Goal: Task Accomplishment & Management: Complete application form

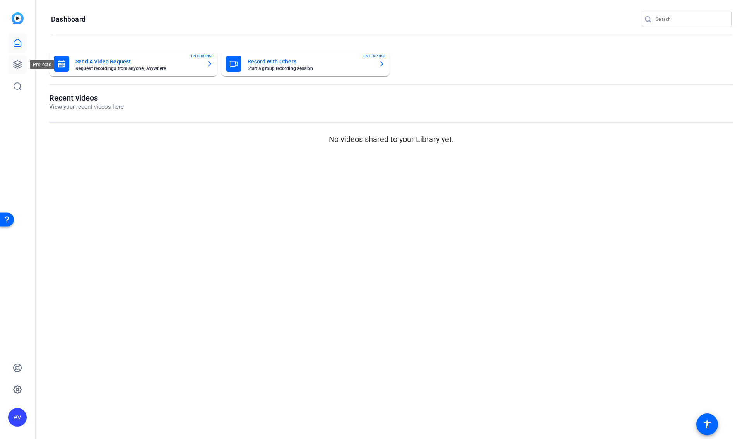
click at [17, 64] on icon at bounding box center [17, 64] width 9 height 9
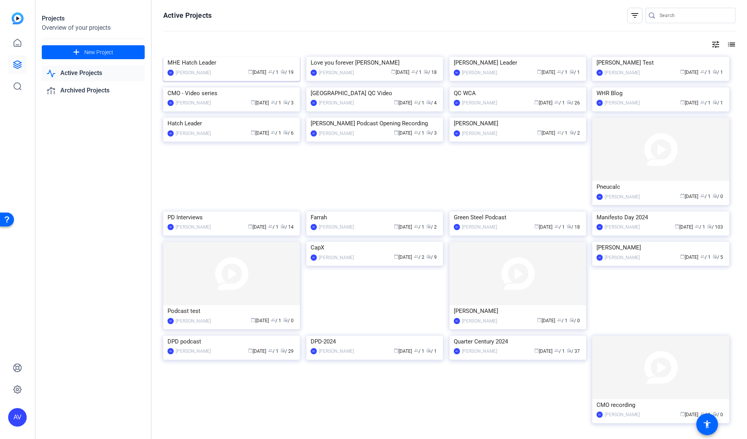
click at [233, 68] on div "MHE Hatch Leader" at bounding box center [232, 63] width 128 height 12
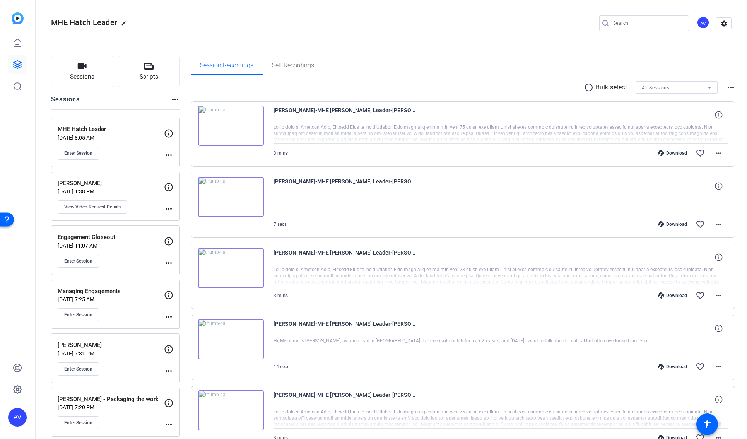
click at [231, 125] on img at bounding box center [231, 126] width 66 height 40
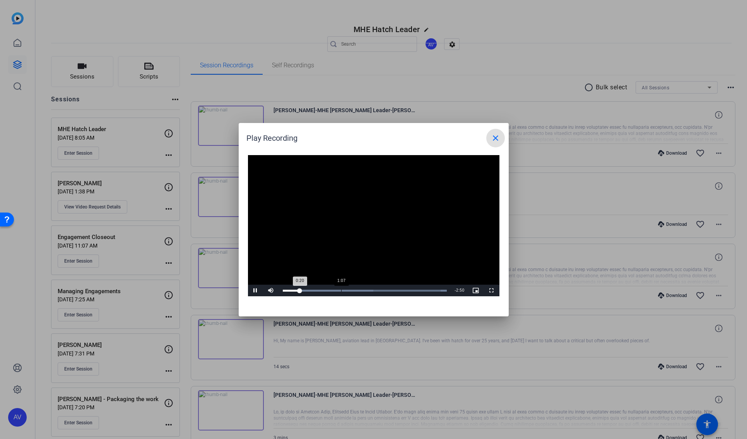
click at [341, 291] on div "Loaded : 100.00% 1:07 0:20" at bounding box center [365, 291] width 164 height 2
click at [367, 291] on div "Loaded : 100.00% 1:37 1:09" at bounding box center [365, 291] width 164 height 2
click at [404, 291] on div "Loaded : 100.00% 2:21 2:21" at bounding box center [365, 291] width 164 height 2
click at [425, 291] on div "Loaded : 100.00% 2:45 2:24" at bounding box center [365, 291] width 164 height 2
click at [440, 291] on div "3:02" at bounding box center [440, 291] width 0 height 2
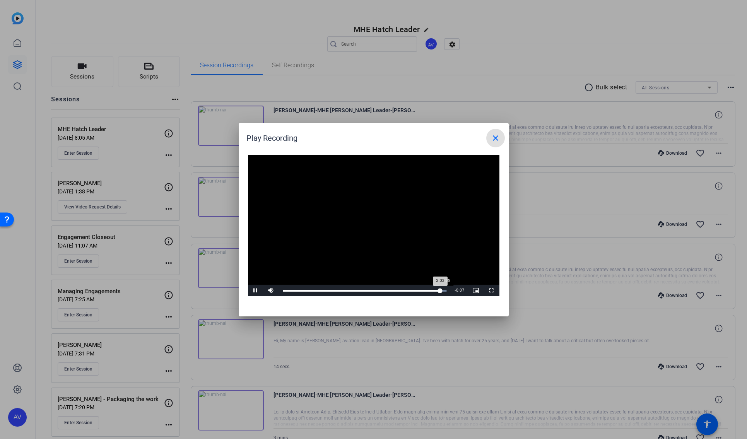
click at [446, 291] on div "3:09" at bounding box center [446, 291] width 0 height 2
click at [499, 140] on mat-icon "close" at bounding box center [495, 137] width 9 height 9
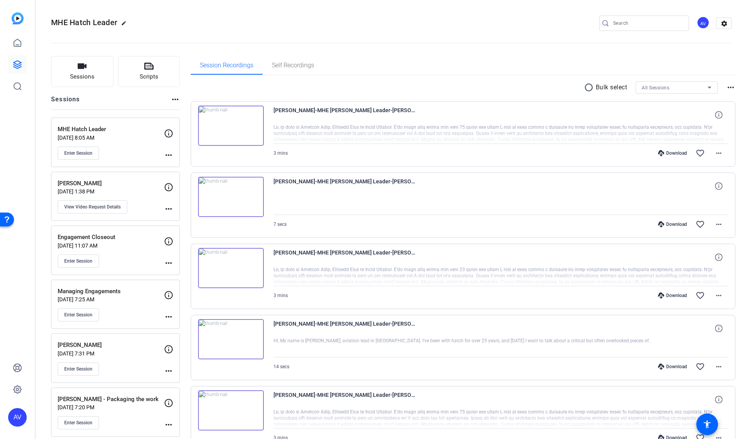
click at [129, 134] on div "MHE Hatch Leader [DATE] 8:05 AM Enter Session" at bounding box center [111, 142] width 106 height 35
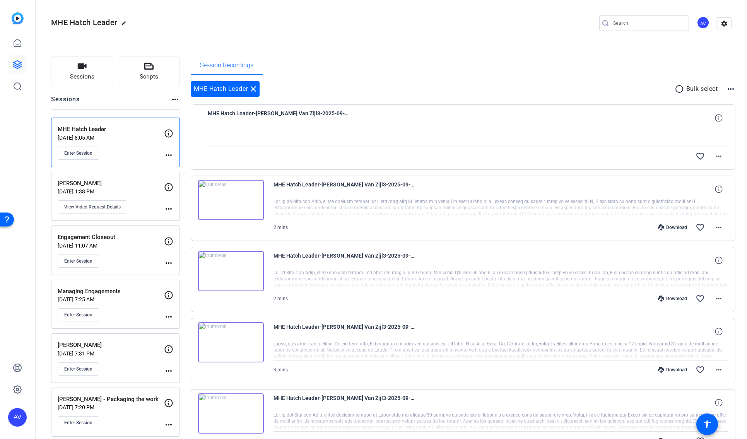
click at [125, 188] on p "[DATE] 1:38 PM" at bounding box center [111, 191] width 106 height 6
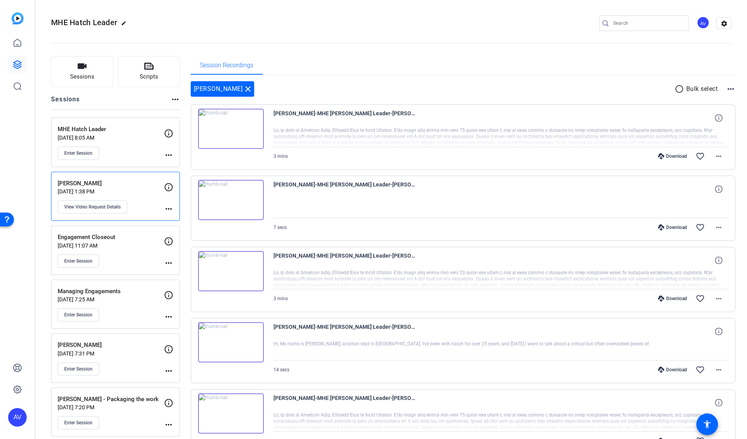
click at [137, 243] on p "[DATE] 11:07 AM" at bounding box center [111, 246] width 106 height 6
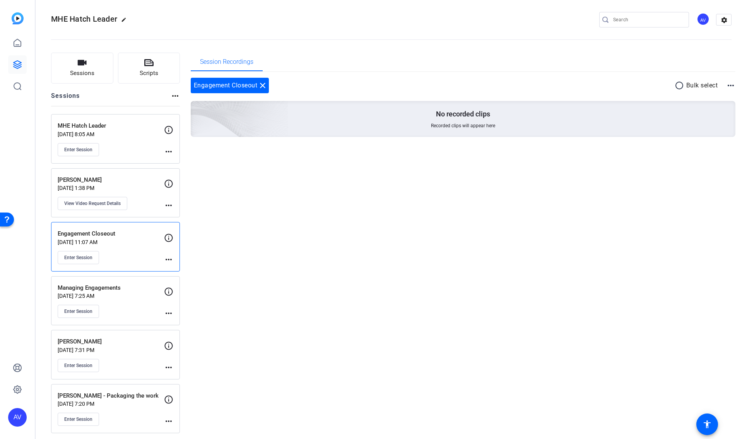
scroll to position [7, 0]
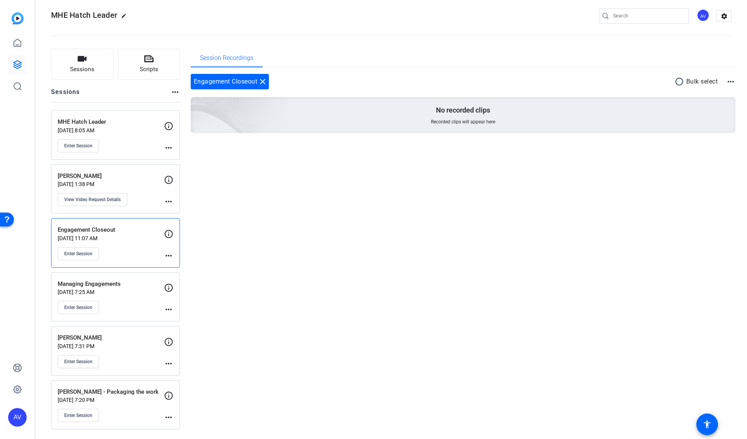
click at [121, 286] on p "Managing Engagements" at bounding box center [111, 284] width 106 height 9
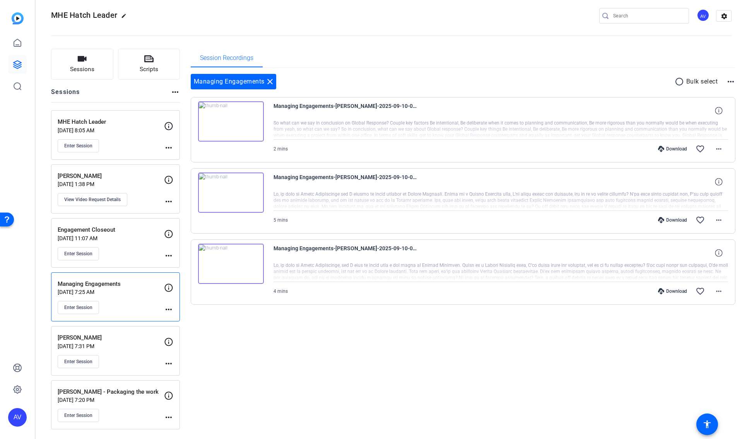
click at [121, 345] on p "[DATE] 7:31 PM" at bounding box center [111, 346] width 106 height 6
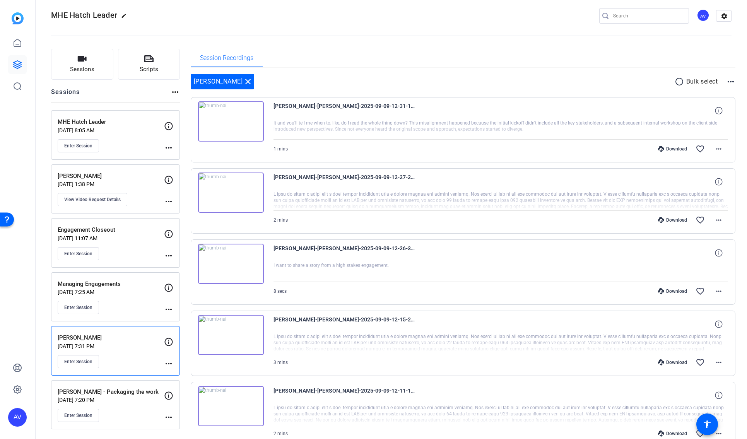
click at [121, 402] on p "[DATE] 7:20 PM" at bounding box center [111, 400] width 106 height 6
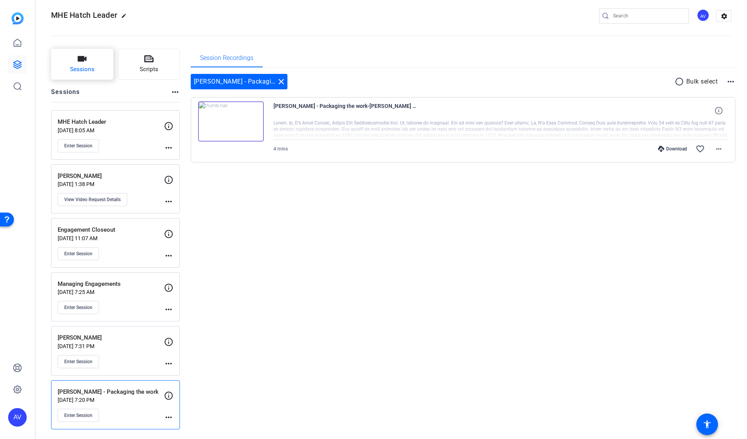
click at [76, 69] on span "Sessions" at bounding box center [82, 69] width 24 height 9
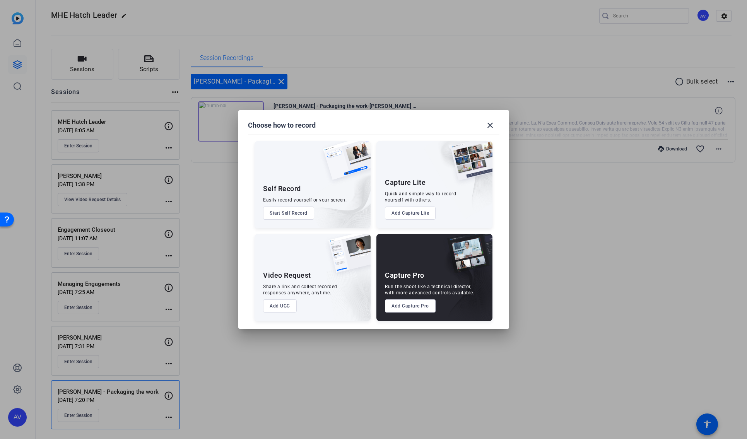
click at [414, 306] on button "Add Capture Pro" at bounding box center [410, 305] width 51 height 13
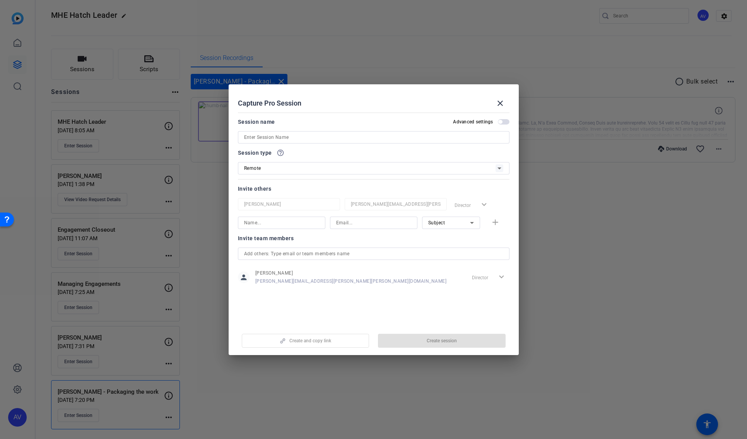
click at [303, 141] on input at bounding box center [373, 137] width 259 height 9
type input "Global Delivery"
click at [316, 166] on div "Remote" at bounding box center [369, 168] width 251 height 10
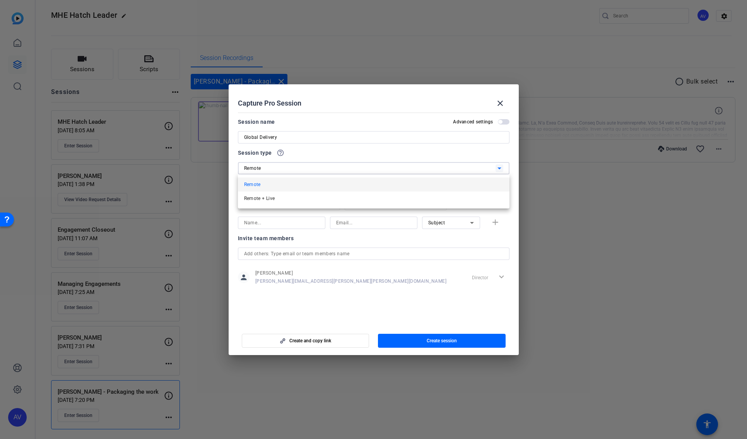
drag, startPoint x: 295, startPoint y: 199, endPoint x: 308, endPoint y: 203, distance: 13.3
click at [295, 199] on mat-option "Remote + Live" at bounding box center [374, 199] width 272 height 14
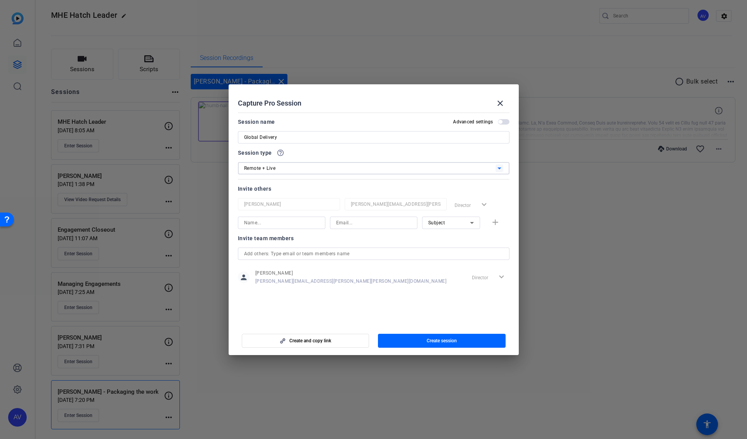
click at [299, 226] on input at bounding box center [281, 222] width 75 height 9
type input "[PERSON_NAME]"
click at [369, 224] on input at bounding box center [373, 222] width 75 height 9
paste input "[PERSON_NAME][EMAIL_ADDRESS][PERSON_NAME][PERSON_NAME][DOMAIN_NAME]"
type input "[PERSON_NAME][EMAIL_ADDRESS][PERSON_NAME][PERSON_NAME][DOMAIN_NAME]"
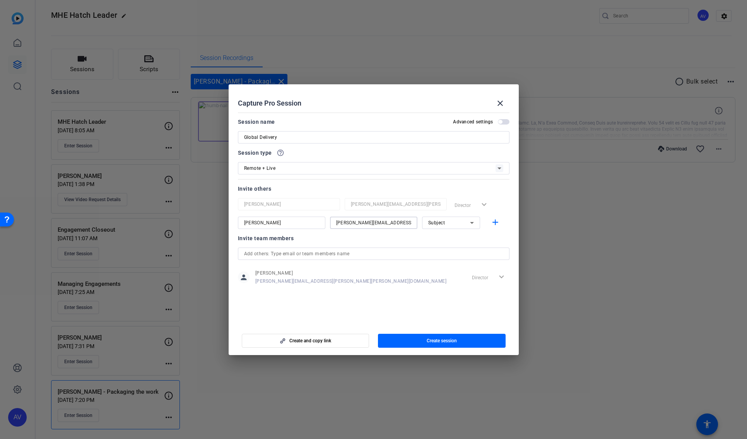
click at [472, 224] on icon at bounding box center [471, 222] width 9 height 9
drag, startPoint x: 452, startPoint y: 251, endPoint x: 458, endPoint y: 249, distance: 6.8
click at [452, 251] on mat-option "Watcher" at bounding box center [451, 251] width 58 height 12
click at [499, 221] on mat-icon "add" at bounding box center [496, 223] width 10 height 10
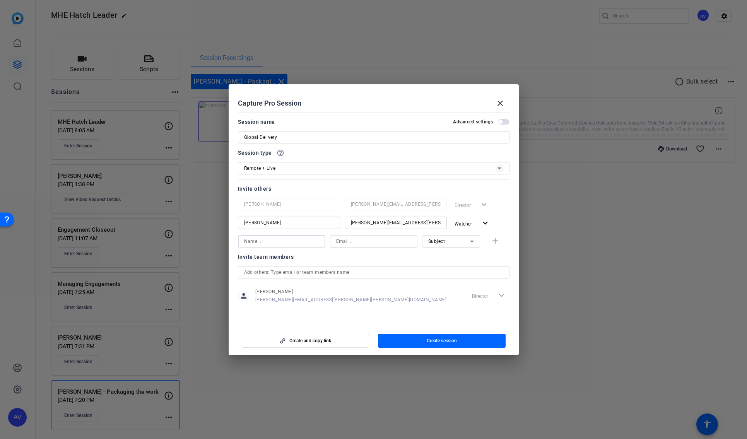
click at [274, 244] on input at bounding box center [281, 241] width 75 height 9
type input "[PERSON_NAME]"
click at [372, 242] on input at bounding box center [373, 241] width 75 height 9
paste input "[PERSON_NAME][EMAIL_ADDRESS][PERSON_NAME][PERSON_NAME][DOMAIN_NAME]"
type input "[PERSON_NAME][EMAIL_ADDRESS][PERSON_NAME][PERSON_NAME][DOMAIN_NAME]"
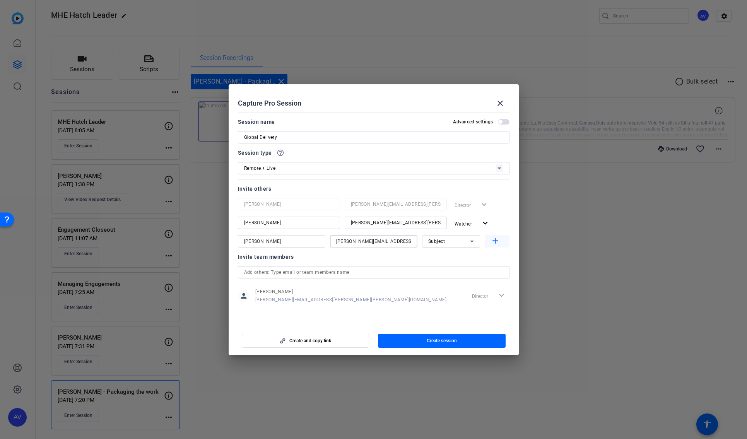
click at [494, 242] on mat-icon "add" at bounding box center [496, 241] width 10 height 10
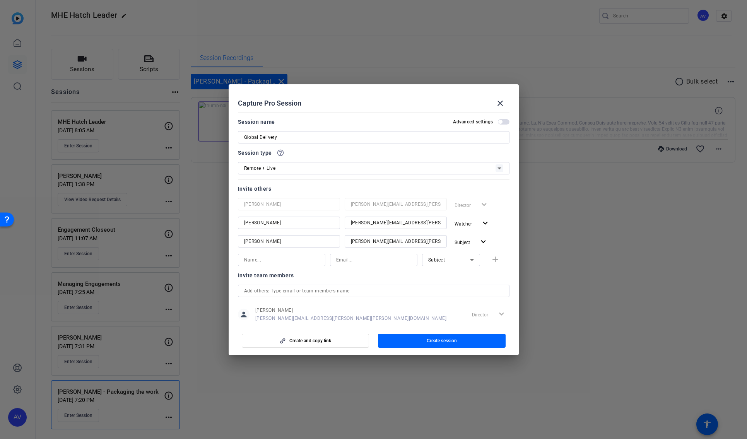
click at [274, 260] on input at bounding box center [281, 259] width 75 height 9
type input "[PERSON_NAME]"
click at [346, 258] on input at bounding box center [373, 259] width 75 height 9
paste input "[EMAIL_ADDRESS][DOMAIN_NAME]"
type input "[EMAIL_ADDRESS][DOMAIN_NAME]"
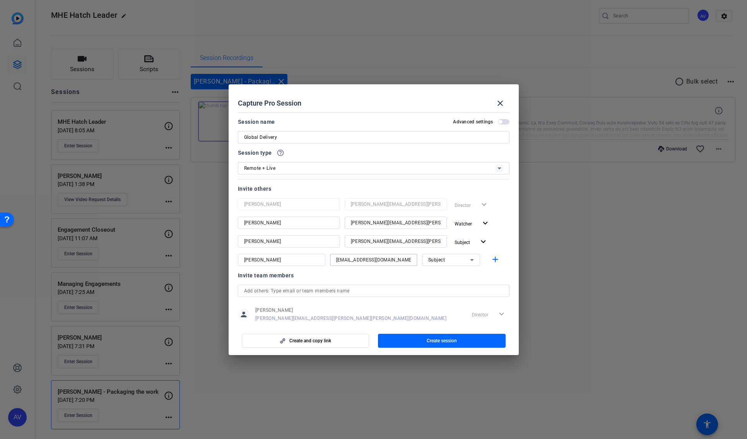
click at [470, 260] on icon at bounding box center [472, 260] width 4 height 2
click at [447, 287] on mat-option "Watcher" at bounding box center [447, 288] width 58 height 12
click at [496, 258] on mat-icon "add" at bounding box center [496, 260] width 10 height 10
click at [283, 280] on input at bounding box center [281, 278] width 75 height 9
type input "[PERSON_NAME]"
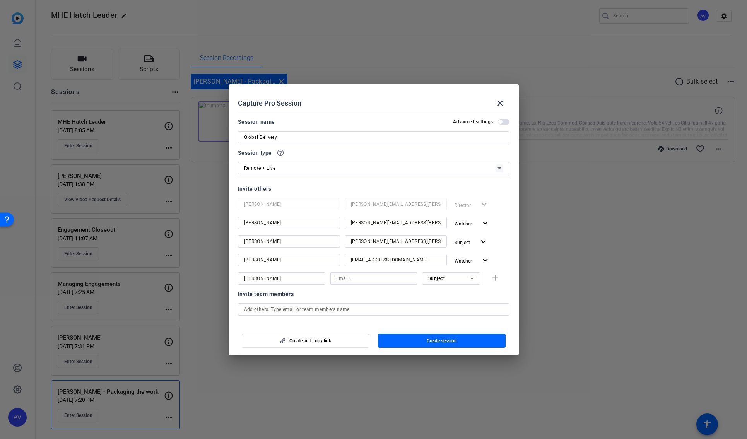
click at [372, 279] on input at bounding box center [373, 278] width 75 height 9
paste input "[PERSON_NAME][EMAIL_ADDRESS][PERSON_NAME][DOMAIN_NAME]"
type input "[PERSON_NAME][EMAIL_ADDRESS][PERSON_NAME][DOMAIN_NAME]"
click at [470, 278] on icon at bounding box center [471, 278] width 9 height 9
click at [451, 305] on mat-option "Watcher" at bounding box center [447, 306] width 58 height 12
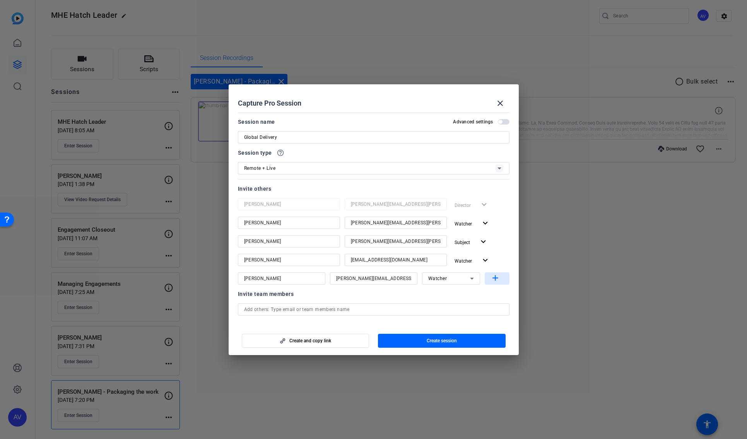
click at [494, 279] on mat-icon "add" at bounding box center [496, 279] width 10 height 10
click at [453, 343] on span "Create session" at bounding box center [442, 341] width 30 height 6
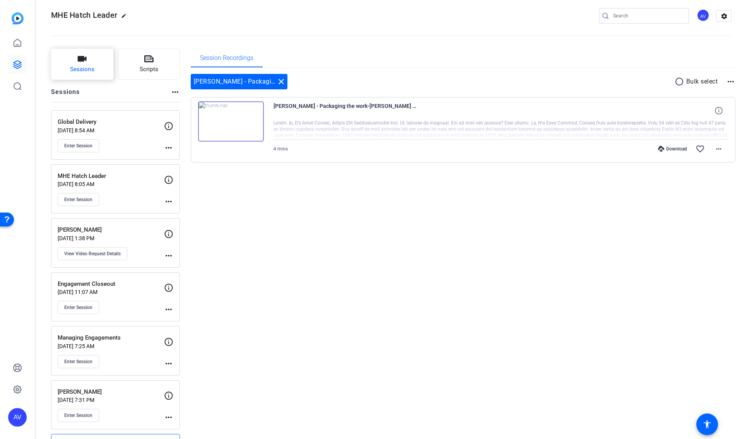
click at [84, 63] on icon "button" at bounding box center [81, 58] width 9 height 9
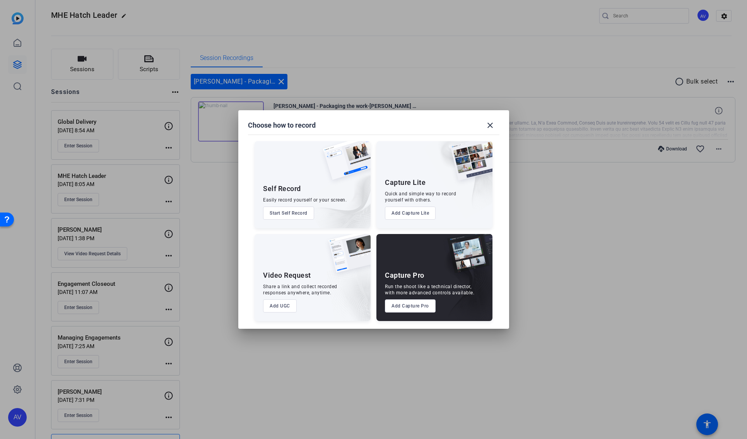
click at [408, 304] on button "Add Capture Pro" at bounding box center [410, 305] width 51 height 13
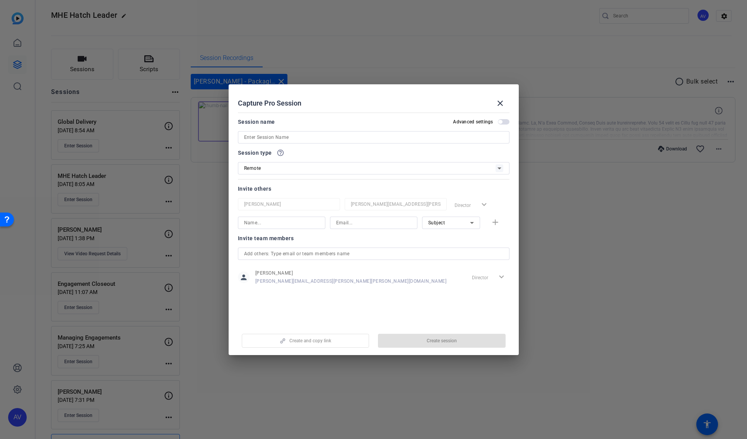
click at [269, 139] on input at bounding box center [373, 137] width 259 height 9
type input "Onboarding"
click at [286, 168] on div "Remote" at bounding box center [369, 168] width 251 height 10
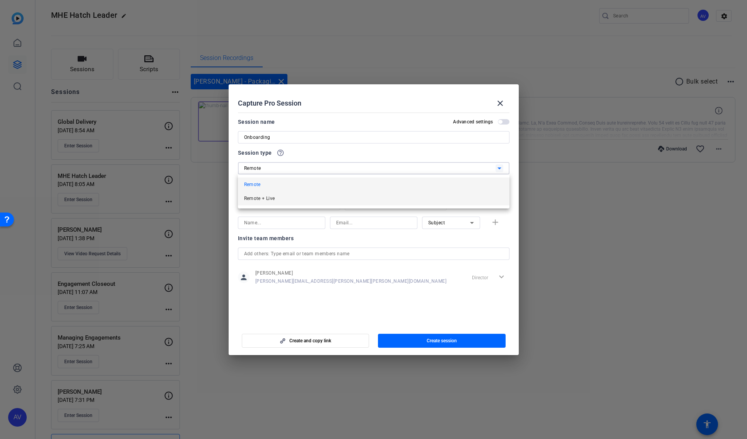
click at [291, 198] on mat-option "Remote + Live" at bounding box center [374, 199] width 272 height 14
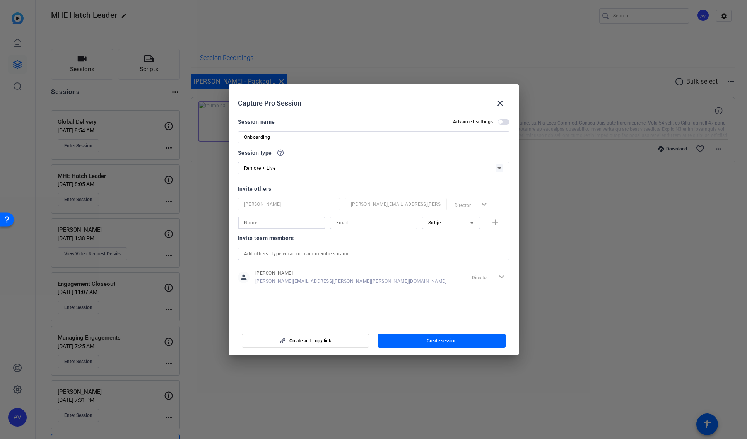
click at [281, 224] on input at bounding box center [281, 222] width 75 height 9
type input "[PERSON_NAME]"
click at [344, 224] on input at bounding box center [373, 222] width 75 height 9
paste input "[PERSON_NAME][EMAIL_ADDRESS][PERSON_NAME][PERSON_NAME][DOMAIN_NAME]"
type input "[PERSON_NAME][EMAIL_ADDRESS][PERSON_NAME][PERSON_NAME][DOMAIN_NAME]"
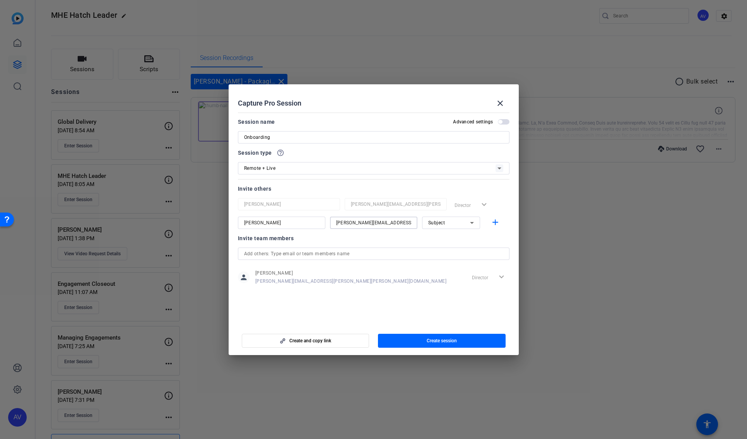
click at [472, 223] on icon at bounding box center [472, 223] width 4 height 2
click at [455, 251] on mat-option "Watcher" at bounding box center [451, 251] width 58 height 12
click at [496, 222] on mat-icon "add" at bounding box center [496, 223] width 10 height 10
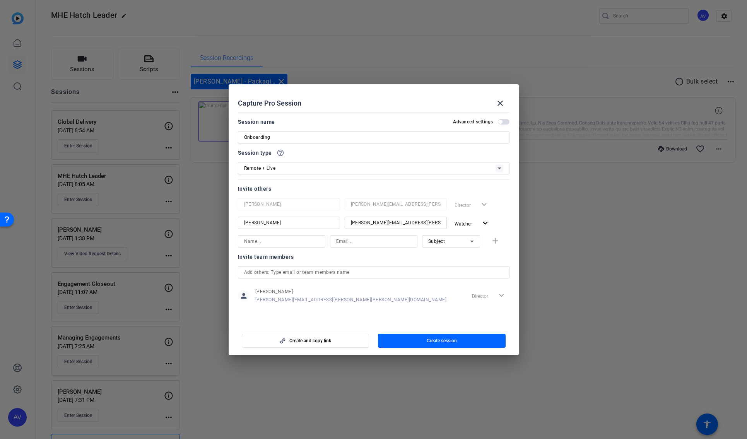
click at [250, 241] on input at bounding box center [281, 241] width 75 height 9
type input "[PERSON_NAME]"
click at [364, 240] on input at bounding box center [373, 241] width 75 height 9
paste input "[PERSON_NAME][EMAIL_ADDRESS][PERSON_NAME][PERSON_NAME][DOMAIN_NAME]"
type input "[PERSON_NAME][EMAIL_ADDRESS][PERSON_NAME][PERSON_NAME][DOMAIN_NAME]"
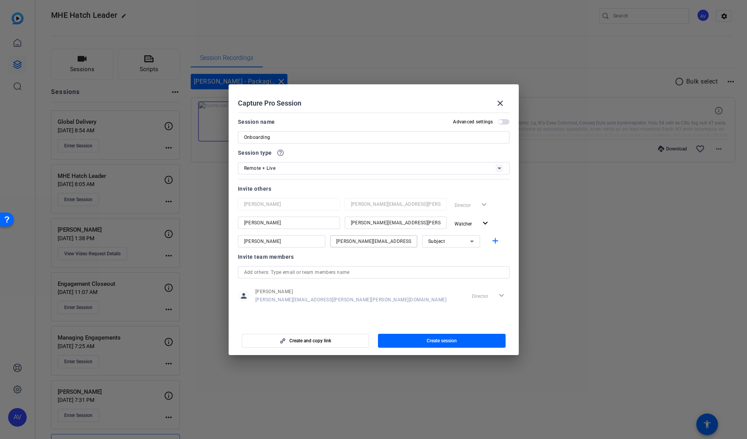
click at [436, 243] on span "Subject" at bounding box center [436, 241] width 17 height 5
click at [494, 241] on div at bounding box center [373, 219] width 747 height 439
click at [496, 241] on mat-icon "add" at bounding box center [496, 241] width 10 height 10
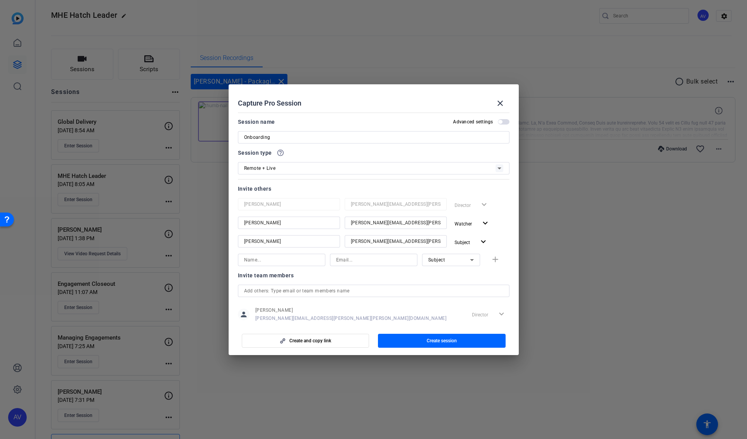
click at [274, 262] on input at bounding box center [281, 259] width 75 height 9
type input "[PERSON_NAME]"
click at [371, 260] on input at bounding box center [373, 259] width 75 height 9
paste input "[EMAIL_ADDRESS][DOMAIN_NAME]"
type input "[EMAIL_ADDRESS][DOMAIN_NAME]"
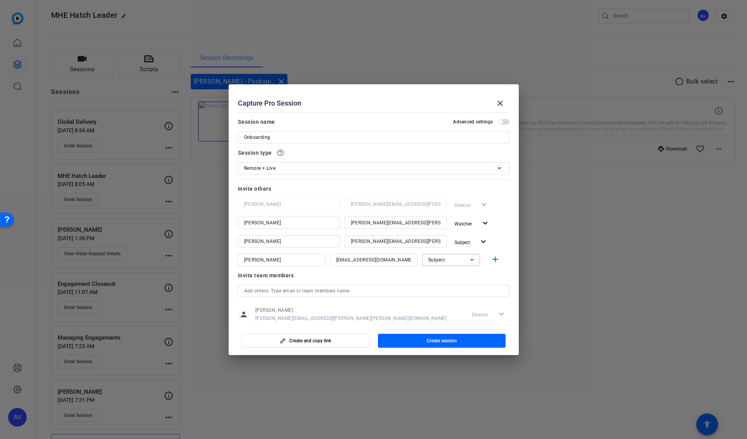
click at [469, 260] on icon at bounding box center [471, 259] width 9 height 9
click at [438, 289] on span "Watcher" at bounding box center [433, 287] width 19 height 9
click at [491, 257] on mat-icon "add" at bounding box center [496, 260] width 10 height 10
click at [281, 280] on input at bounding box center [281, 278] width 75 height 9
type input "[PERSON_NAME]"
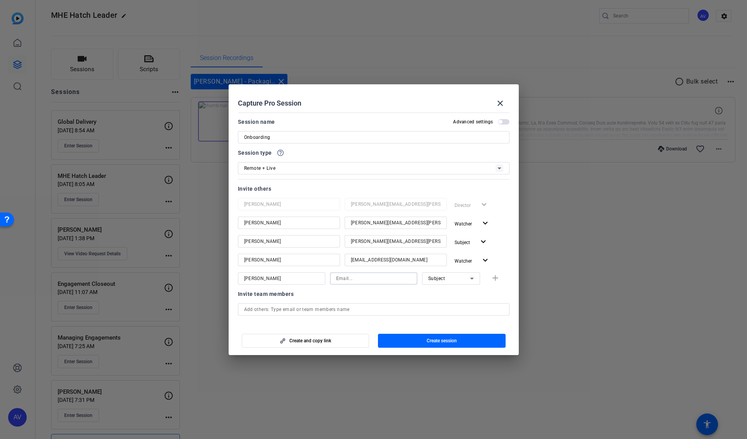
click at [347, 277] on input at bounding box center [373, 278] width 75 height 9
paste input "[PERSON_NAME][EMAIL_ADDRESS][PERSON_NAME][DOMAIN_NAME]"
type input "[PERSON_NAME][EMAIL_ADDRESS][PERSON_NAME][DOMAIN_NAME]"
click at [470, 279] on icon at bounding box center [472, 279] width 4 height 2
click at [449, 306] on mat-option "Watcher" at bounding box center [447, 306] width 58 height 12
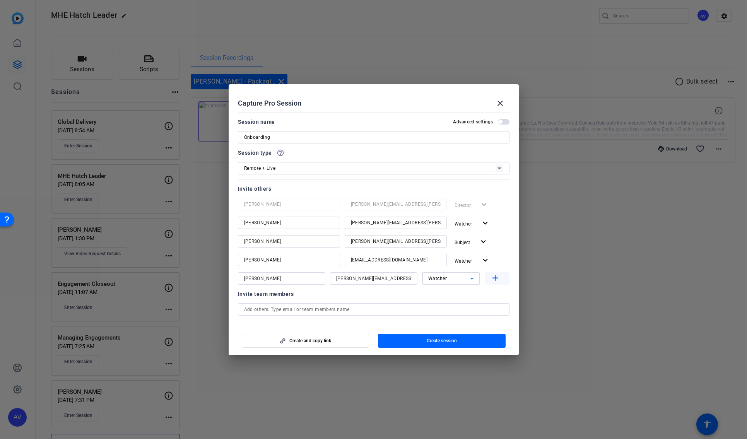
click at [493, 280] on mat-icon "add" at bounding box center [496, 279] width 10 height 10
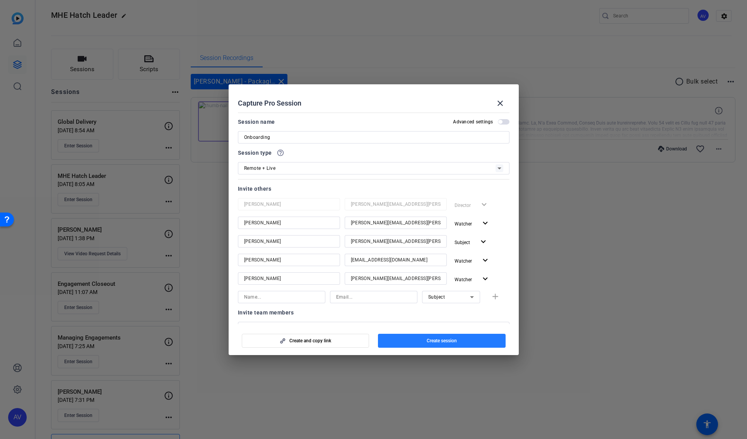
click at [443, 340] on span "Create session" at bounding box center [442, 341] width 30 height 6
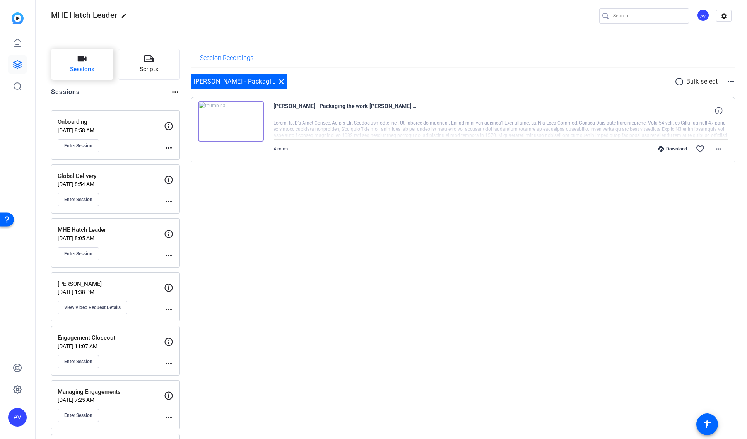
click at [83, 63] on icon "button" at bounding box center [81, 58] width 9 height 9
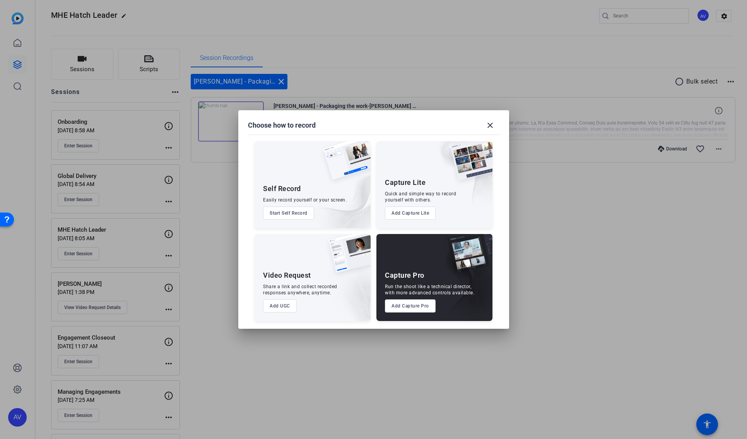
click at [405, 308] on button "Add Capture Pro" at bounding box center [410, 305] width 51 height 13
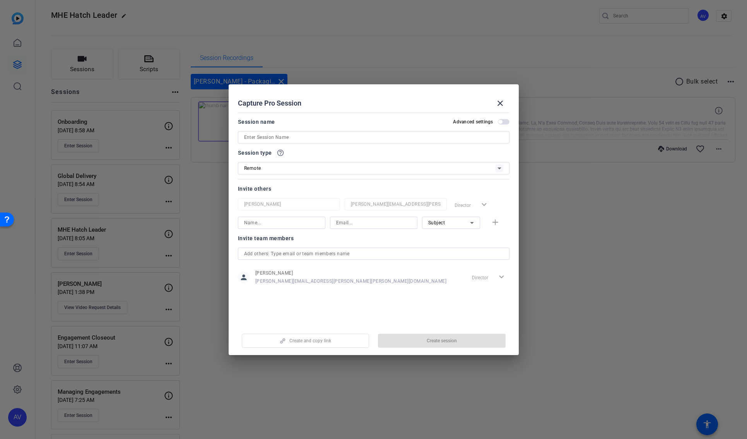
click at [287, 140] on input at bounding box center [373, 137] width 259 height 9
type input "Engagement"
click at [285, 170] on div "Remote" at bounding box center [369, 168] width 251 height 10
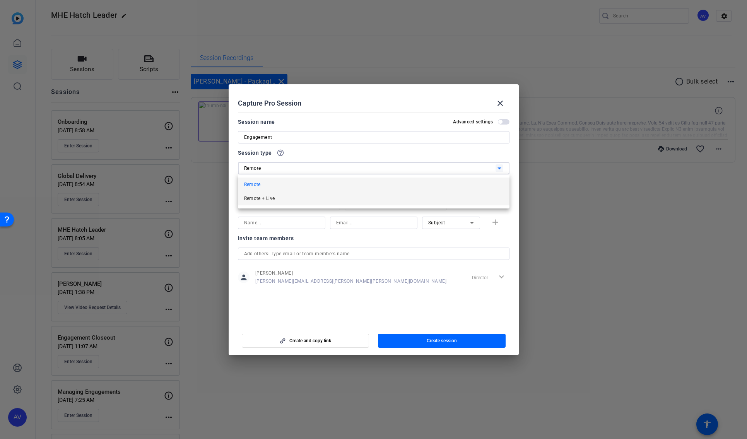
click at [293, 200] on mat-option "Remote + Live" at bounding box center [374, 199] width 272 height 14
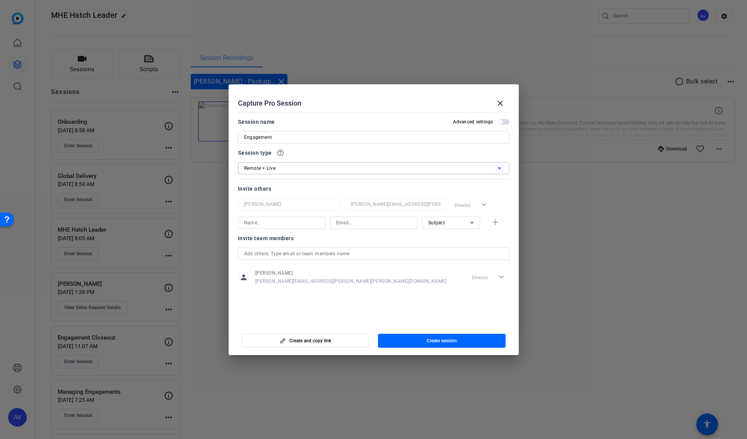
click at [298, 222] on input at bounding box center [281, 222] width 75 height 9
type input "[PERSON_NAME]"
click at [360, 226] on input at bounding box center [373, 222] width 75 height 9
paste input "[PERSON_NAME][EMAIL_ADDRESS][PERSON_NAME][DOMAIN_NAME]"
type input "[PERSON_NAME][EMAIL_ADDRESS][PERSON_NAME][DOMAIN_NAME]"
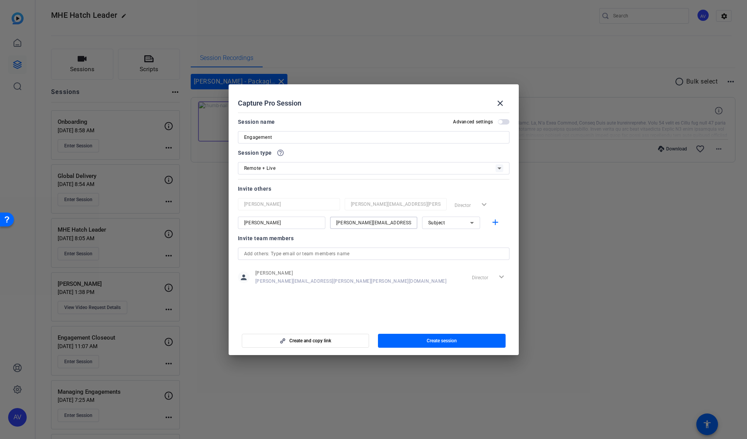
click at [471, 222] on icon at bounding box center [472, 223] width 4 height 2
click at [440, 249] on span "Watcher" at bounding box center [437, 250] width 19 height 9
click at [496, 222] on mat-icon "add" at bounding box center [496, 223] width 10 height 10
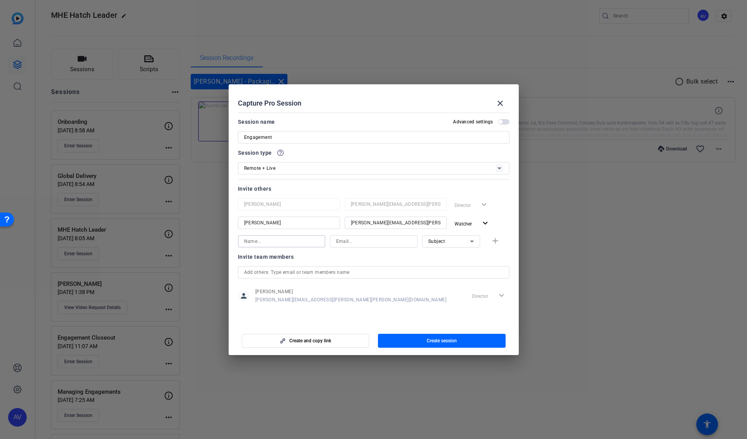
click at [304, 240] on input at bounding box center [281, 241] width 75 height 9
type input "[PERSON_NAME]"
click at [384, 242] on input at bounding box center [373, 241] width 75 height 9
paste input "[EMAIL_ADDRESS][DOMAIN_NAME]"
type input "[EMAIL_ADDRESS][DOMAIN_NAME]"
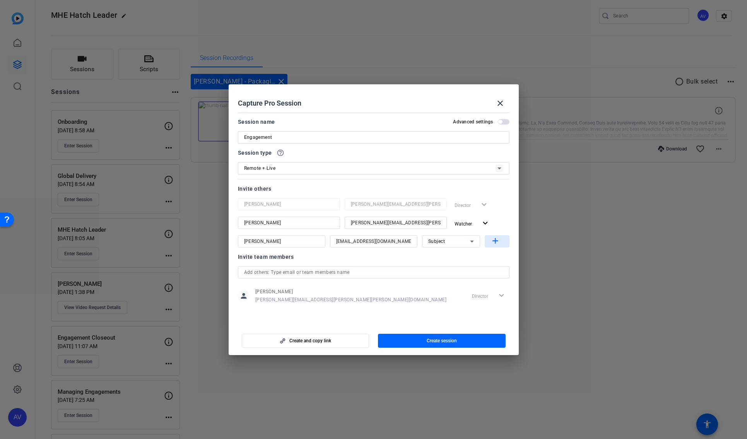
click at [494, 240] on mat-icon "add" at bounding box center [496, 241] width 10 height 10
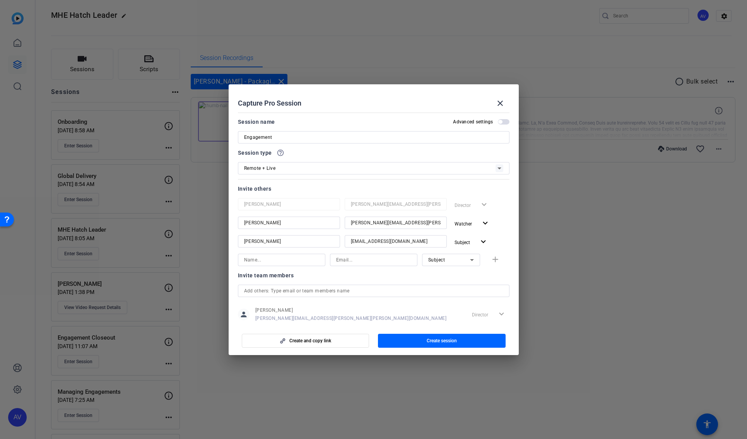
click at [268, 262] on input at bounding box center [281, 259] width 75 height 9
type input "[PERSON_NAME]"
click at [358, 261] on input at bounding box center [373, 259] width 75 height 9
paste input "[PERSON_NAME][EMAIL_ADDRESS][PERSON_NAME][PERSON_NAME][DOMAIN_NAME]"
type input "[PERSON_NAME][EMAIL_ADDRESS][PERSON_NAME][PERSON_NAME][DOMAIN_NAME]"
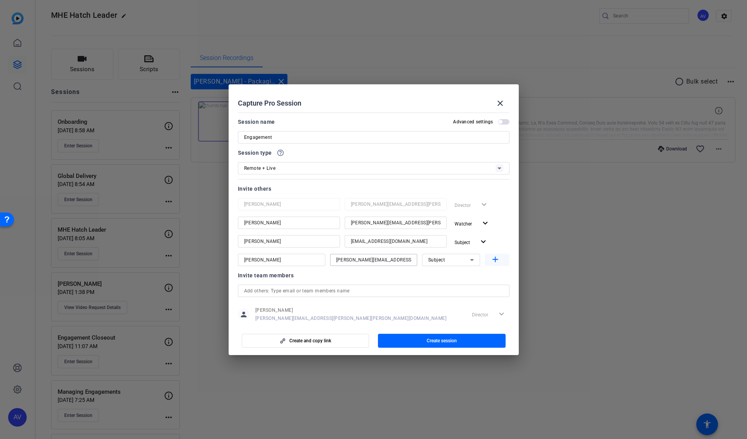
click at [491, 259] on mat-icon "add" at bounding box center [496, 260] width 10 height 10
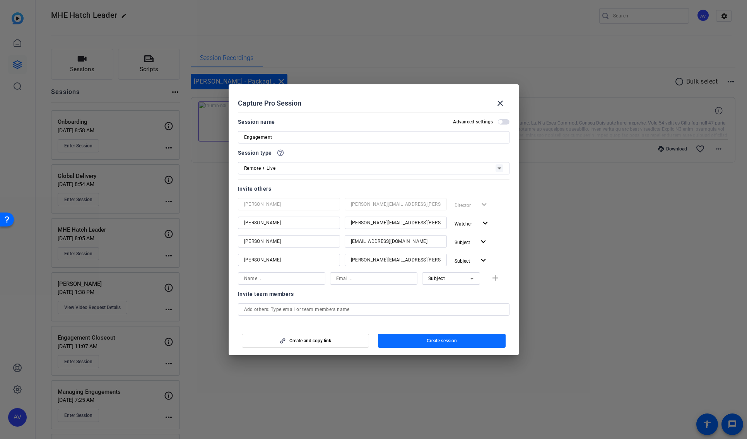
click at [437, 343] on span "Create session" at bounding box center [442, 341] width 30 height 6
